Goal: Check status: Check status

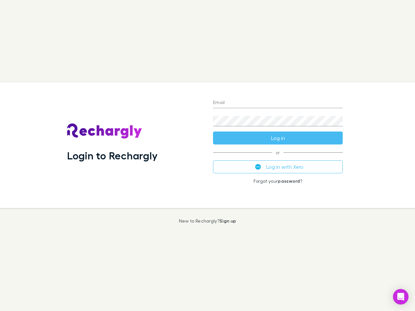
click at [208, 156] on div "Login to Rechargly" at bounding box center [135, 145] width 146 height 126
click at [278, 103] on input "Email" at bounding box center [278, 103] width 130 height 10
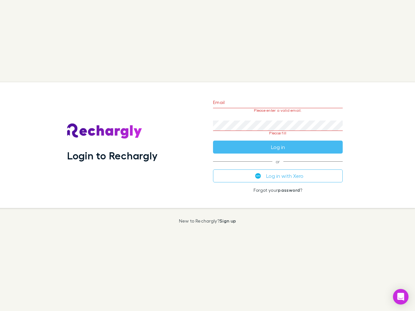
click at [278, 138] on form "Email Please enter a valid email. Password Please fill Log in" at bounding box center [278, 123] width 130 height 61
click at [278, 167] on div "Email Please enter a valid email. Password Please fill Log in or Log in with Xe…" at bounding box center [278, 145] width 140 height 126
click at [401, 297] on icon "Open Intercom Messenger" at bounding box center [400, 297] width 7 height 8
